Goal: Register for event/course

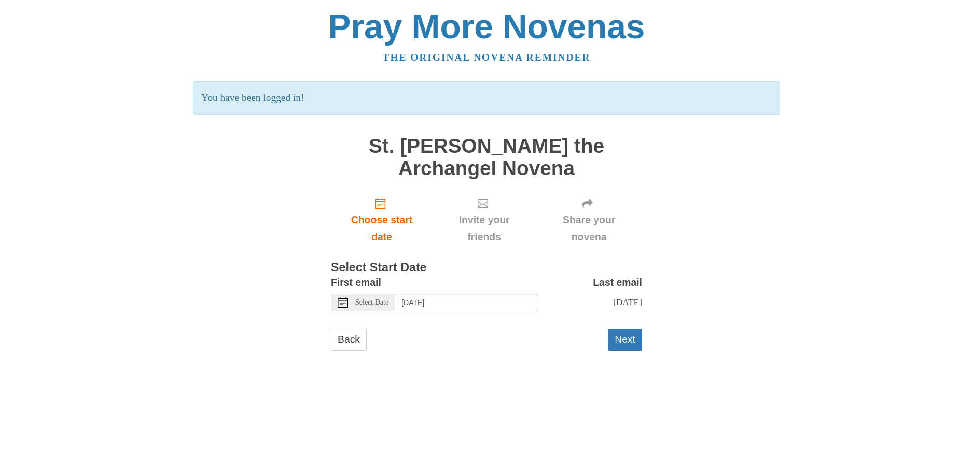
click at [343, 303] on use at bounding box center [342, 303] width 10 height 10
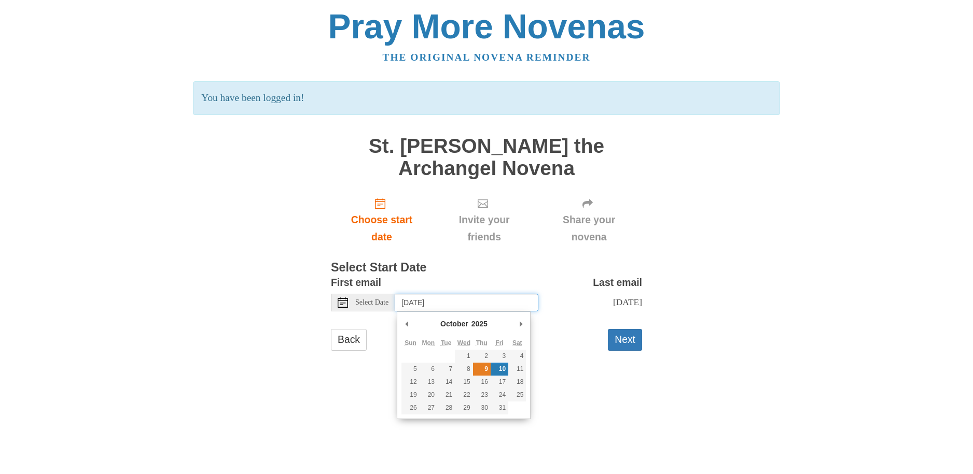
type input "Thursday, October 9th"
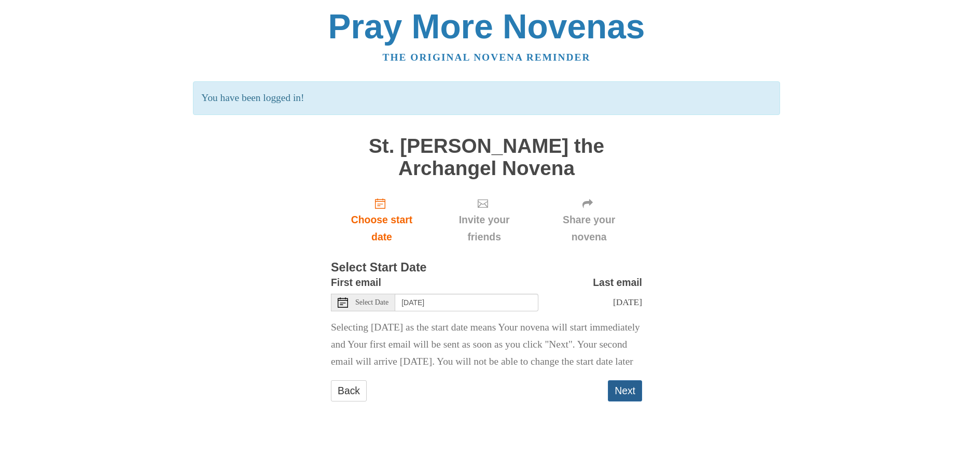
click at [628, 402] on button "Next" at bounding box center [625, 391] width 34 height 21
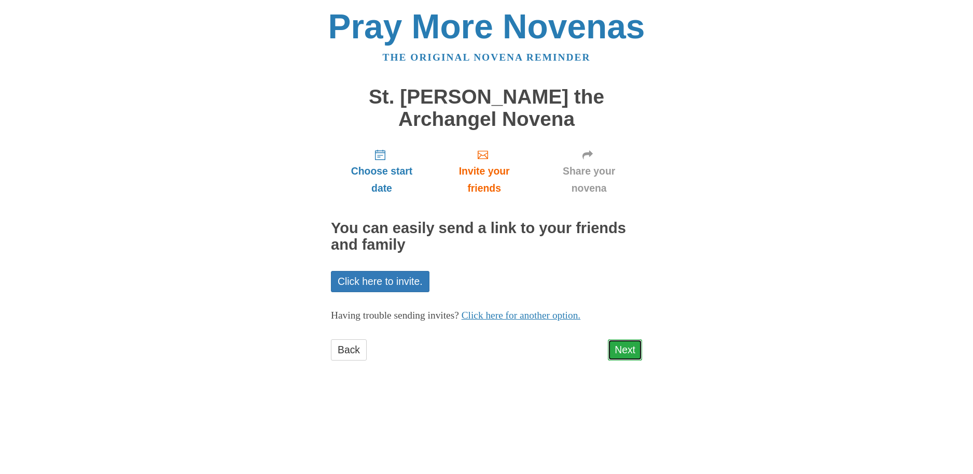
click at [624, 354] on link "Next" at bounding box center [625, 350] width 34 height 21
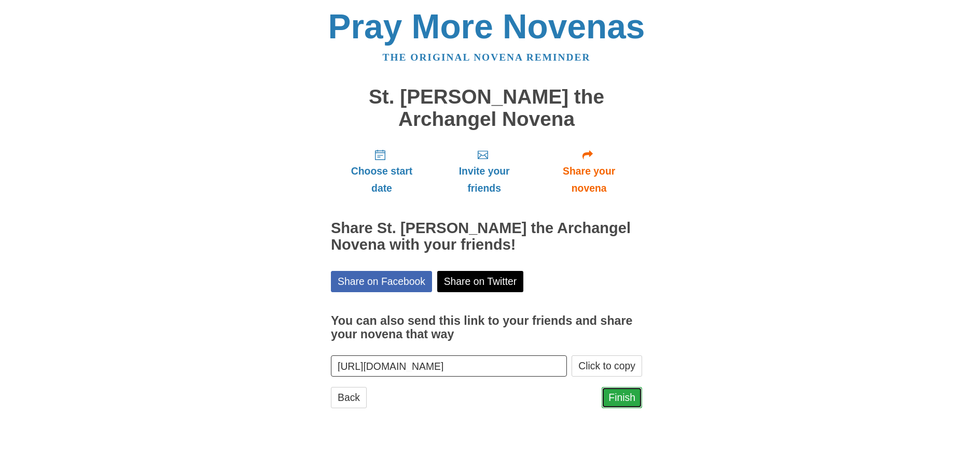
click at [628, 401] on link "Finish" at bounding box center [621, 397] width 40 height 21
